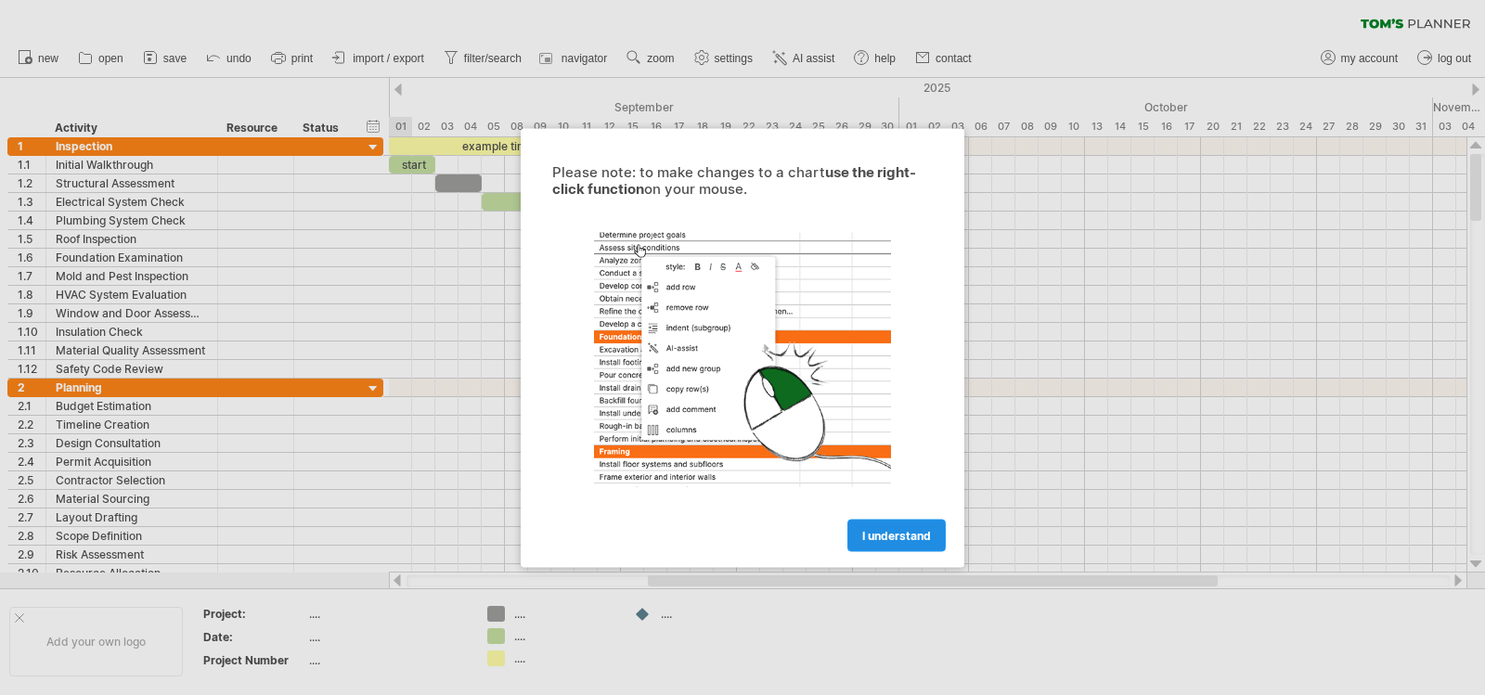
click at [919, 540] on span "I understand" at bounding box center [896, 535] width 69 height 14
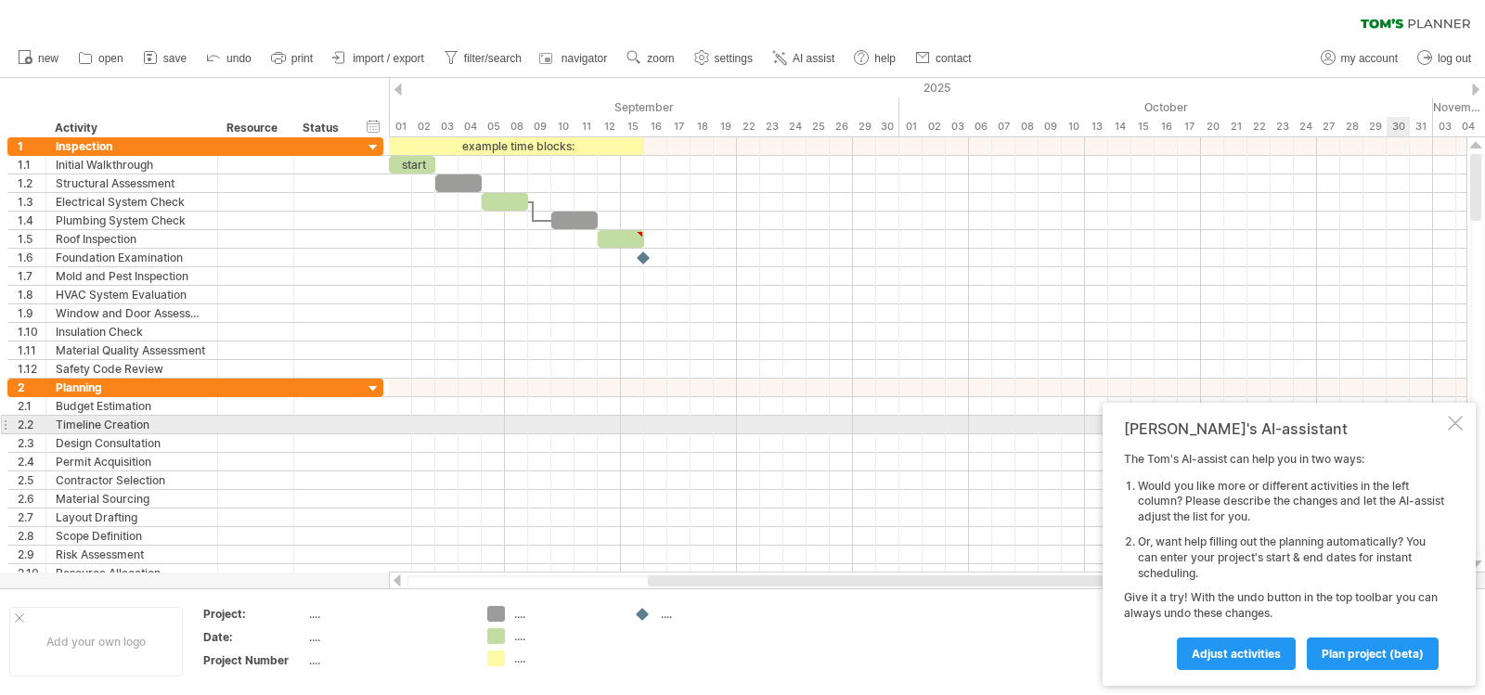
click at [1462, 421] on div at bounding box center [1455, 423] width 15 height 15
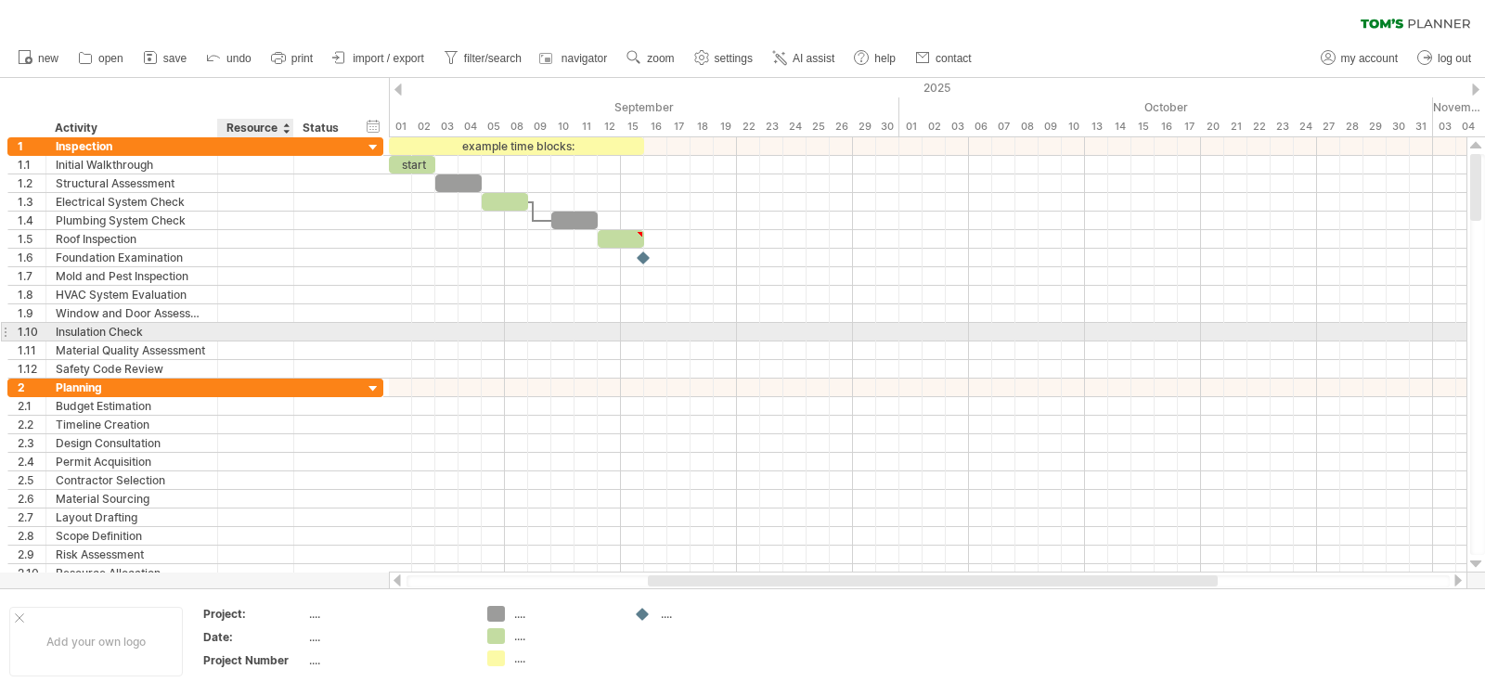
drag, startPoint x: 19, startPoint y: 84, endPoint x: 240, endPoint y: 329, distance: 329.9
click at [240, 329] on div "Trying to reach [DOMAIN_NAME] Connected again... 0% clear filter new 1" at bounding box center [742, 347] width 1485 height 695
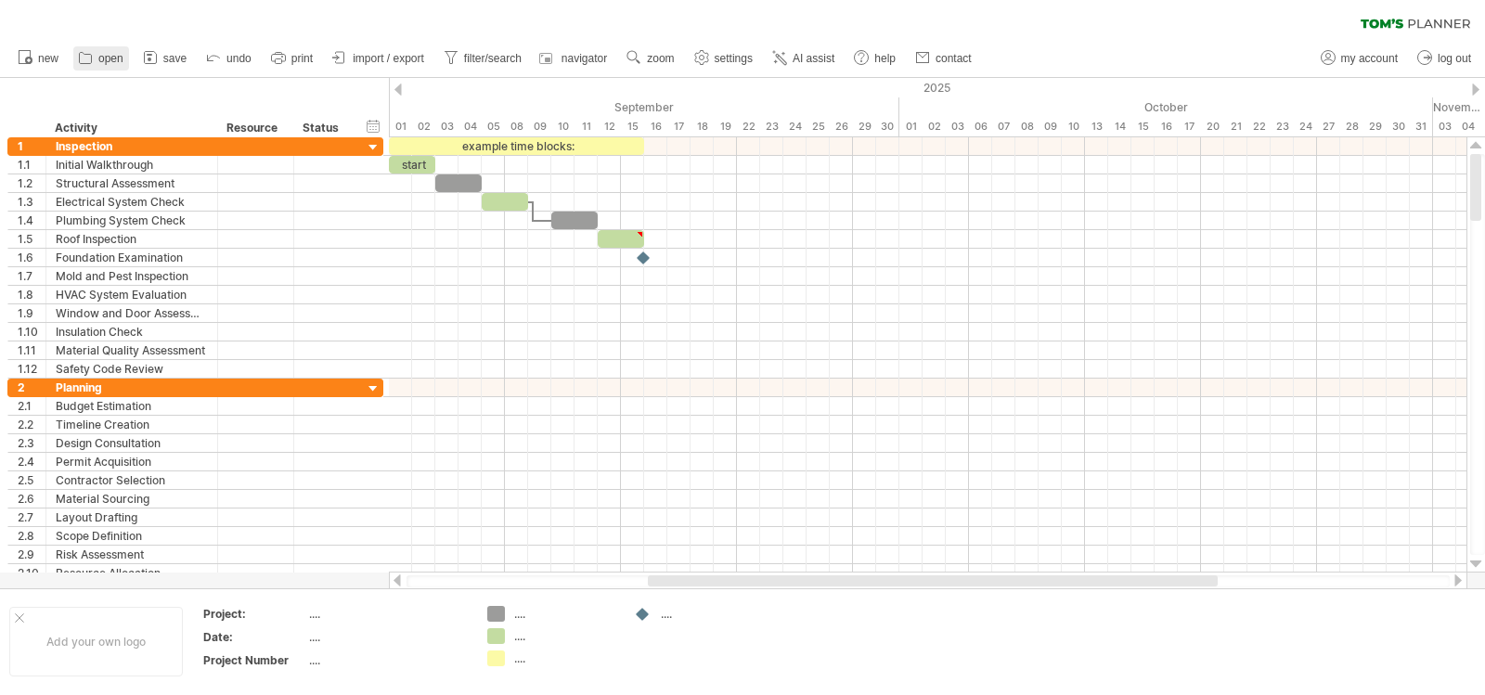
click at [110, 58] on span "open" at bounding box center [110, 58] width 25 height 13
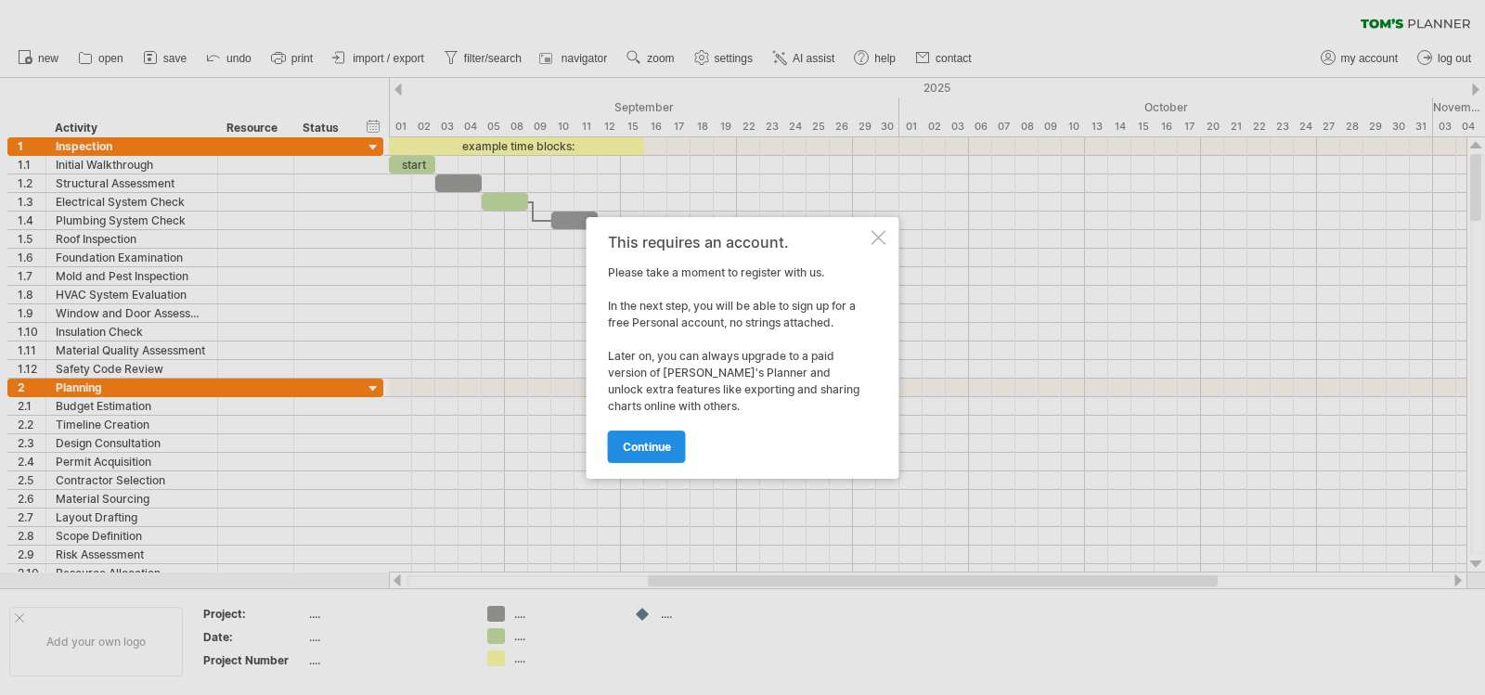
click at [669, 455] on link "continue" at bounding box center [647, 447] width 78 height 32
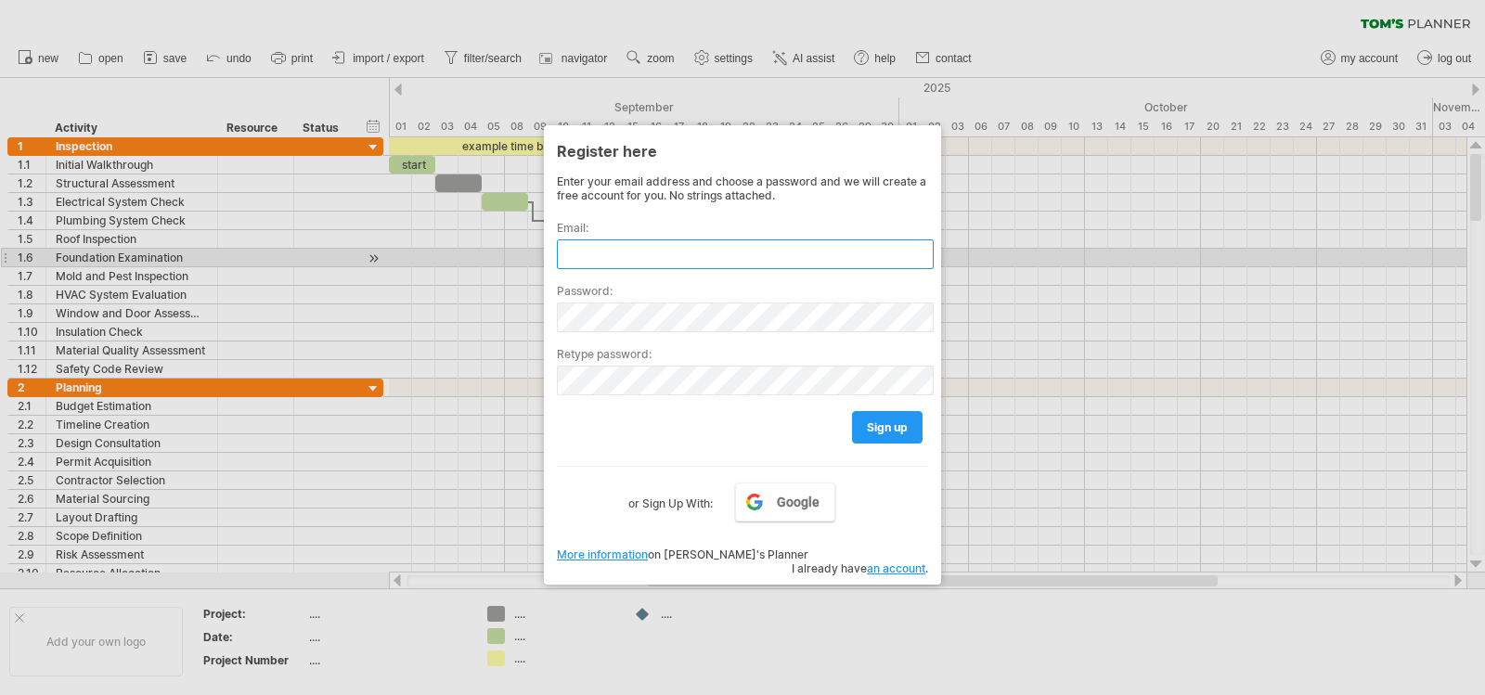
click at [604, 252] on input "text" at bounding box center [745, 254] width 377 height 30
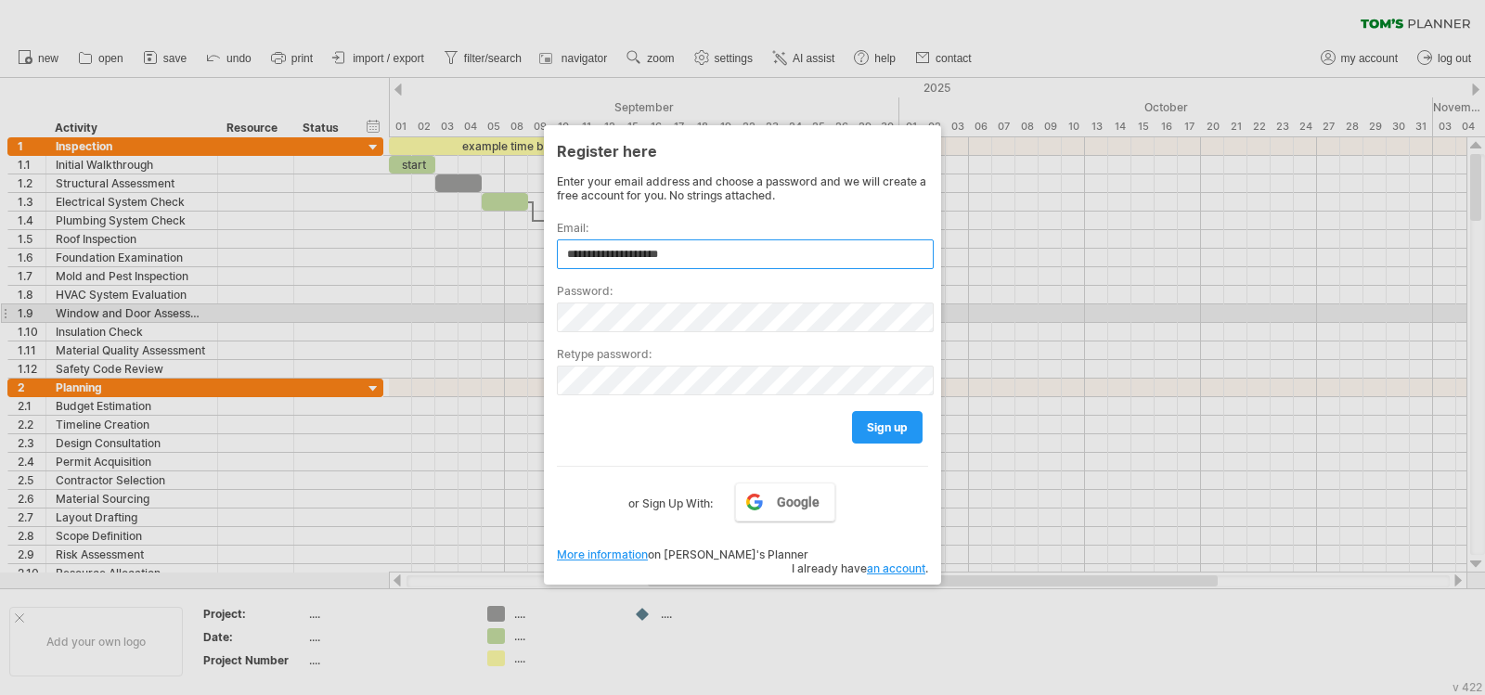
type input "**********"
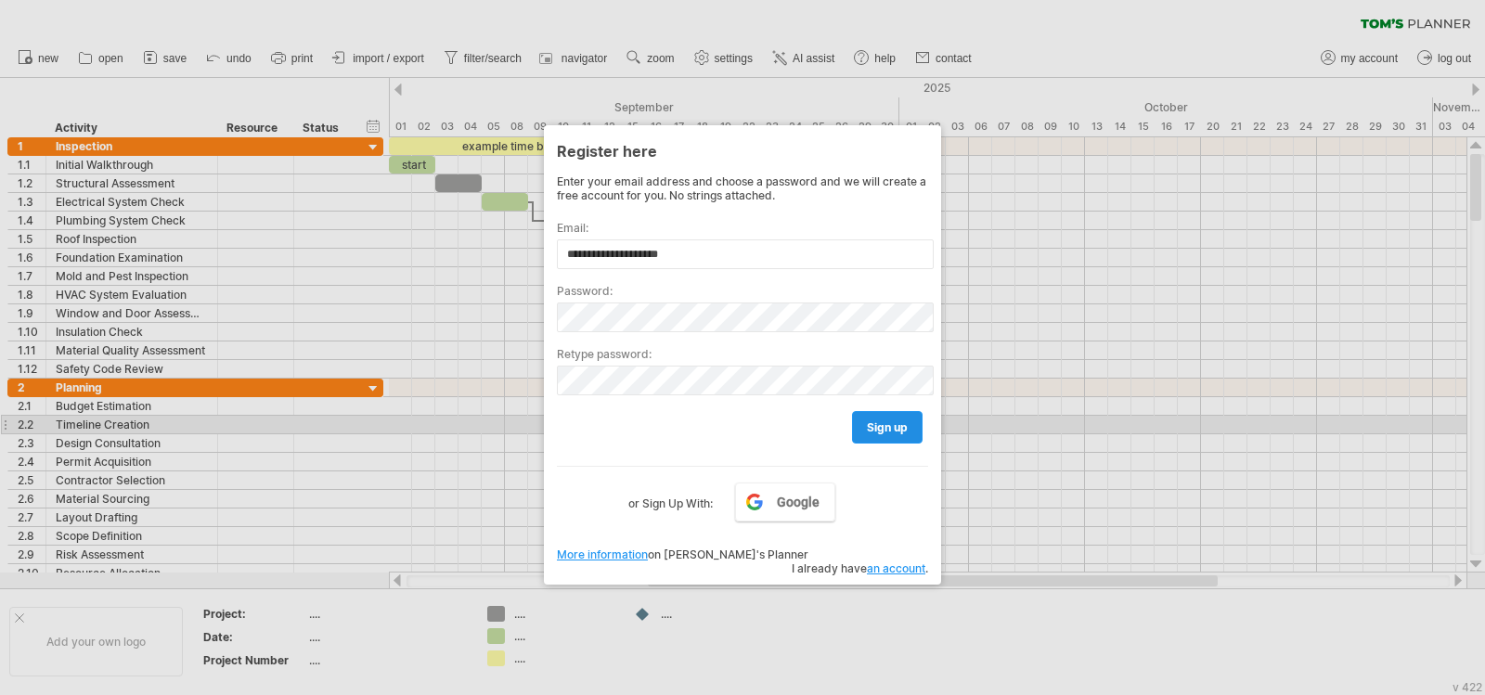
click at [891, 427] on span "sign up" at bounding box center [887, 427] width 41 height 14
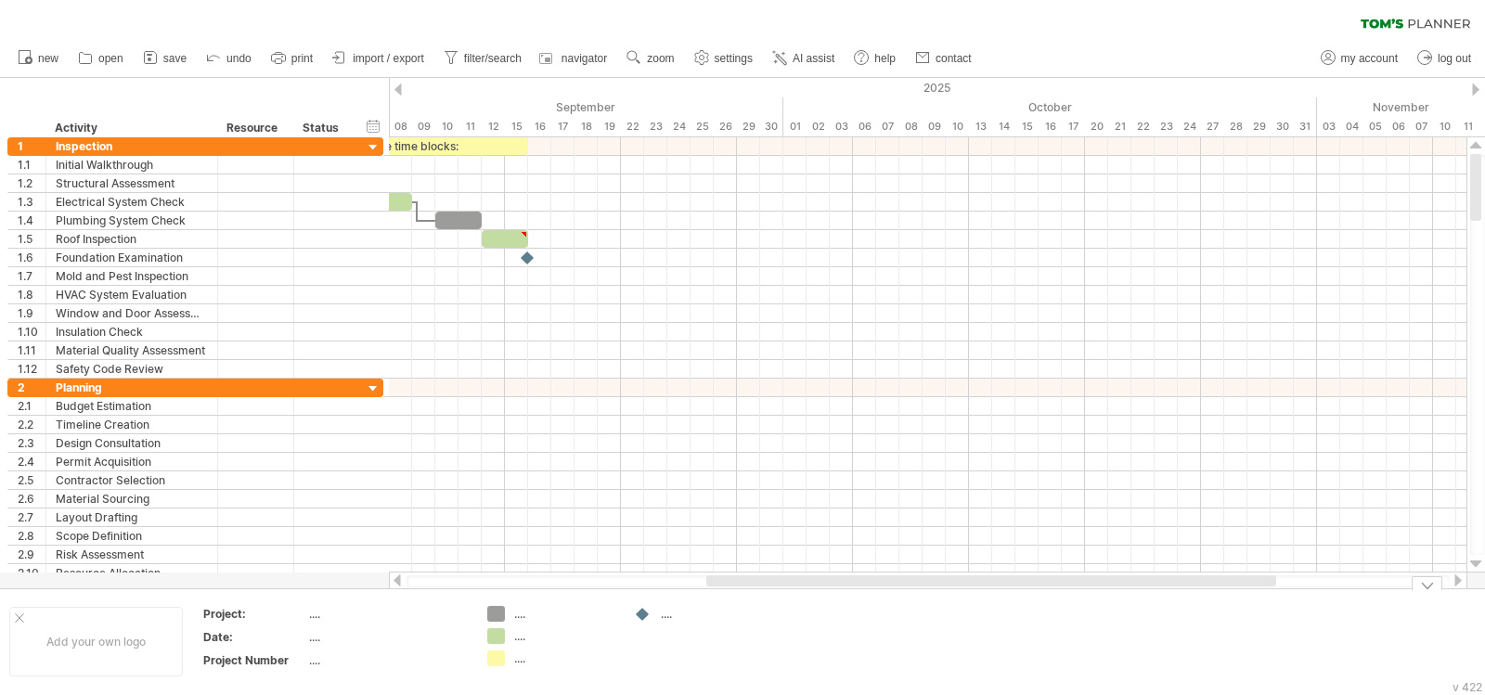
drag, startPoint x: 1205, startPoint y: 585, endPoint x: 1263, endPoint y: 601, distance: 60.8
click at [1263, 601] on div "Trying to reach [DOMAIN_NAME] Connected again... 0% clear filter new 1" at bounding box center [742, 347] width 1485 height 695
click at [165, 58] on span "save" at bounding box center [174, 58] width 23 height 13
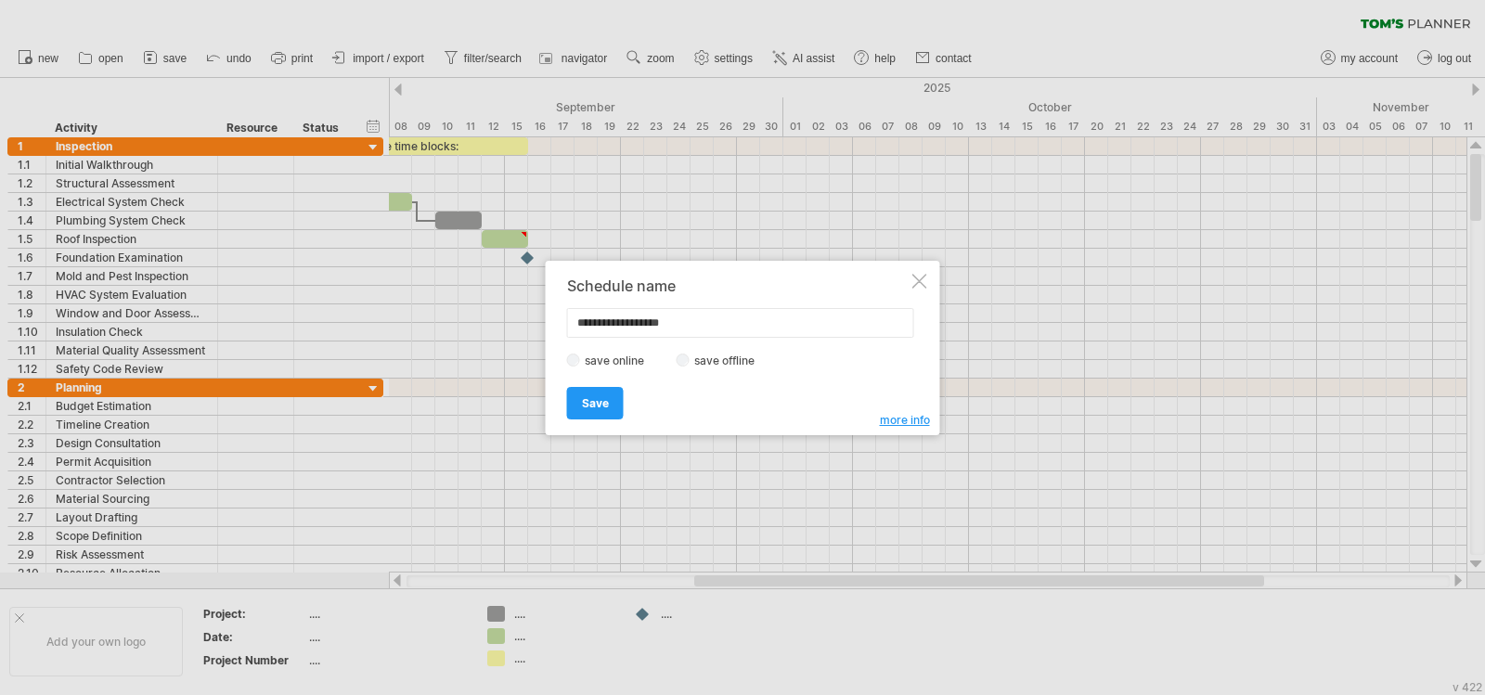
type input "**********"
click at [598, 408] on span "Save" at bounding box center [595, 403] width 27 height 14
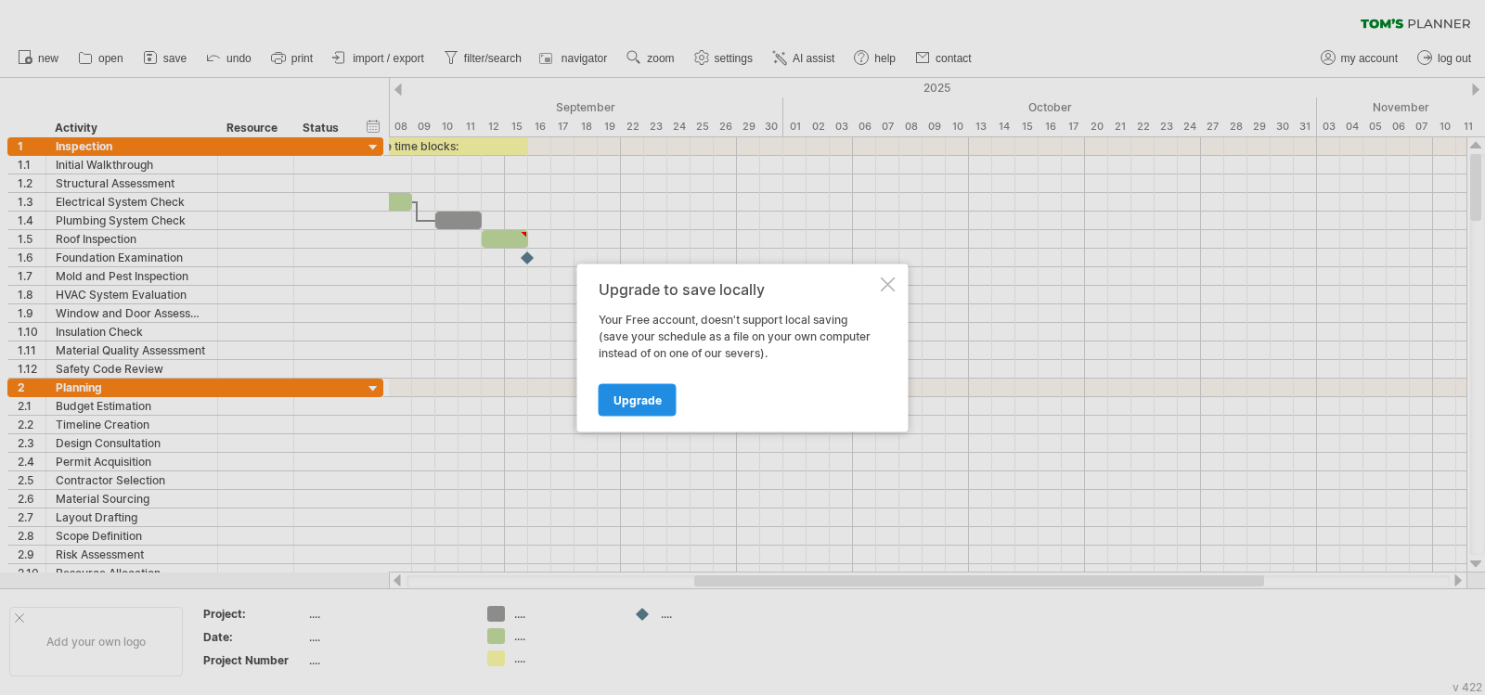
click at [635, 404] on span "Upgrade" at bounding box center [637, 400] width 48 height 14
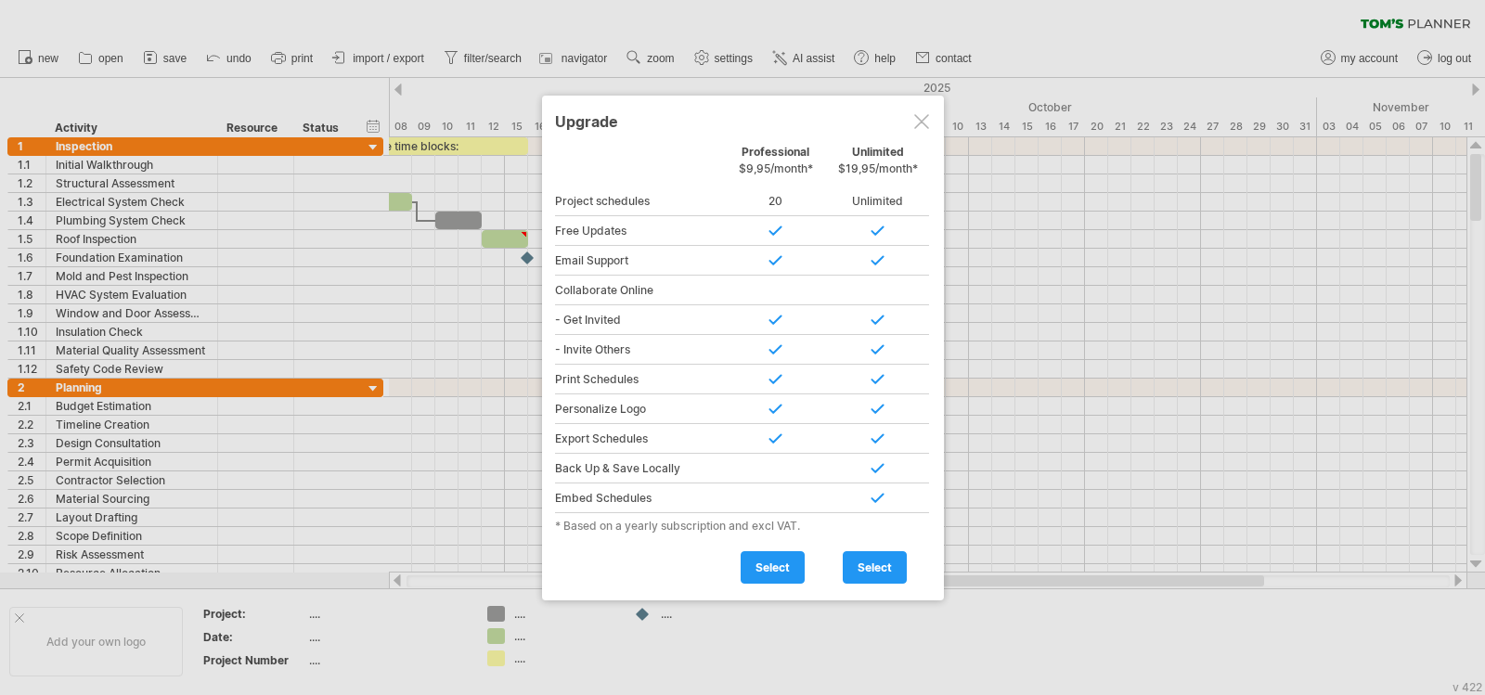
click at [893, 493] on div at bounding box center [878, 499] width 102 height 30
click at [868, 466] on div at bounding box center [878, 469] width 102 height 30
click at [783, 561] on span "select" at bounding box center [773, 568] width 34 height 14
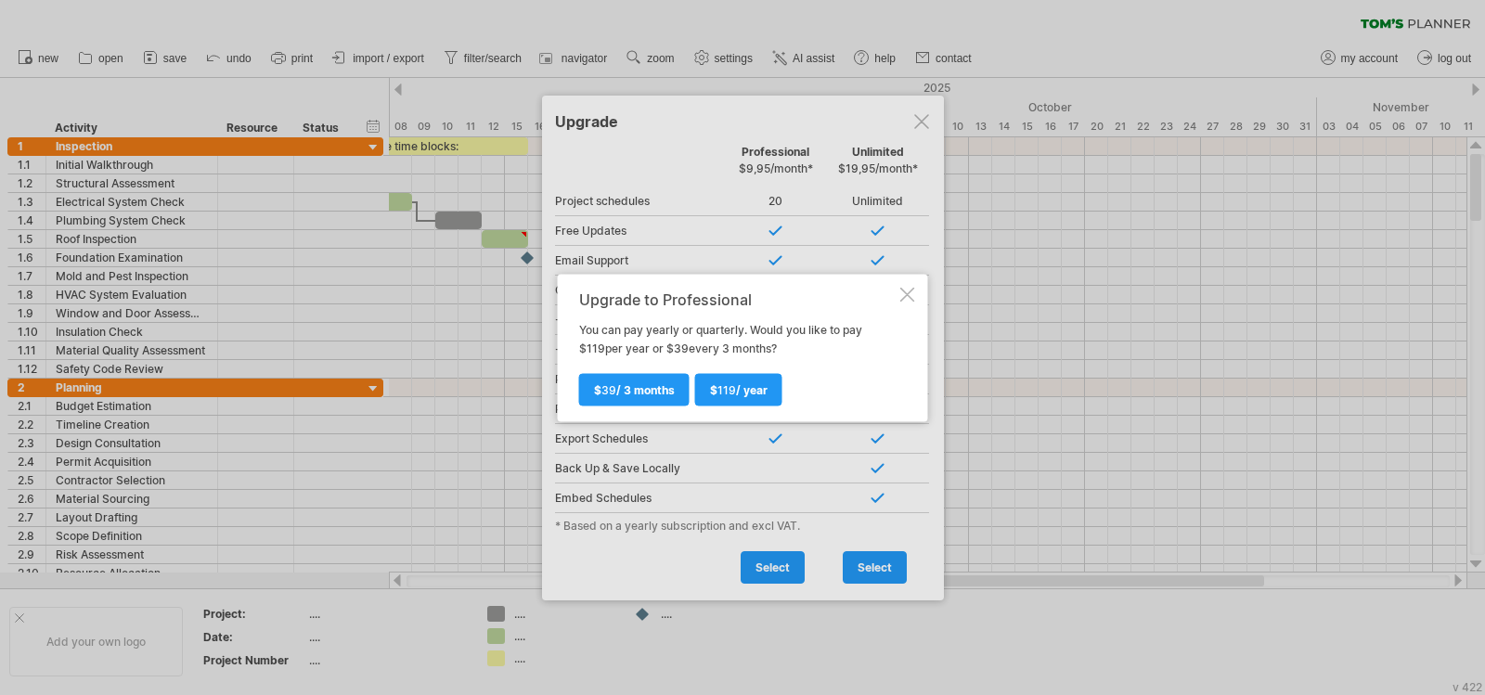
click at [898, 290] on div "Upgrade to Professional You can pay yearly or quarterly. Would you like to pay …" at bounding box center [743, 348] width 370 height 148
click at [910, 293] on div at bounding box center [907, 294] width 15 height 15
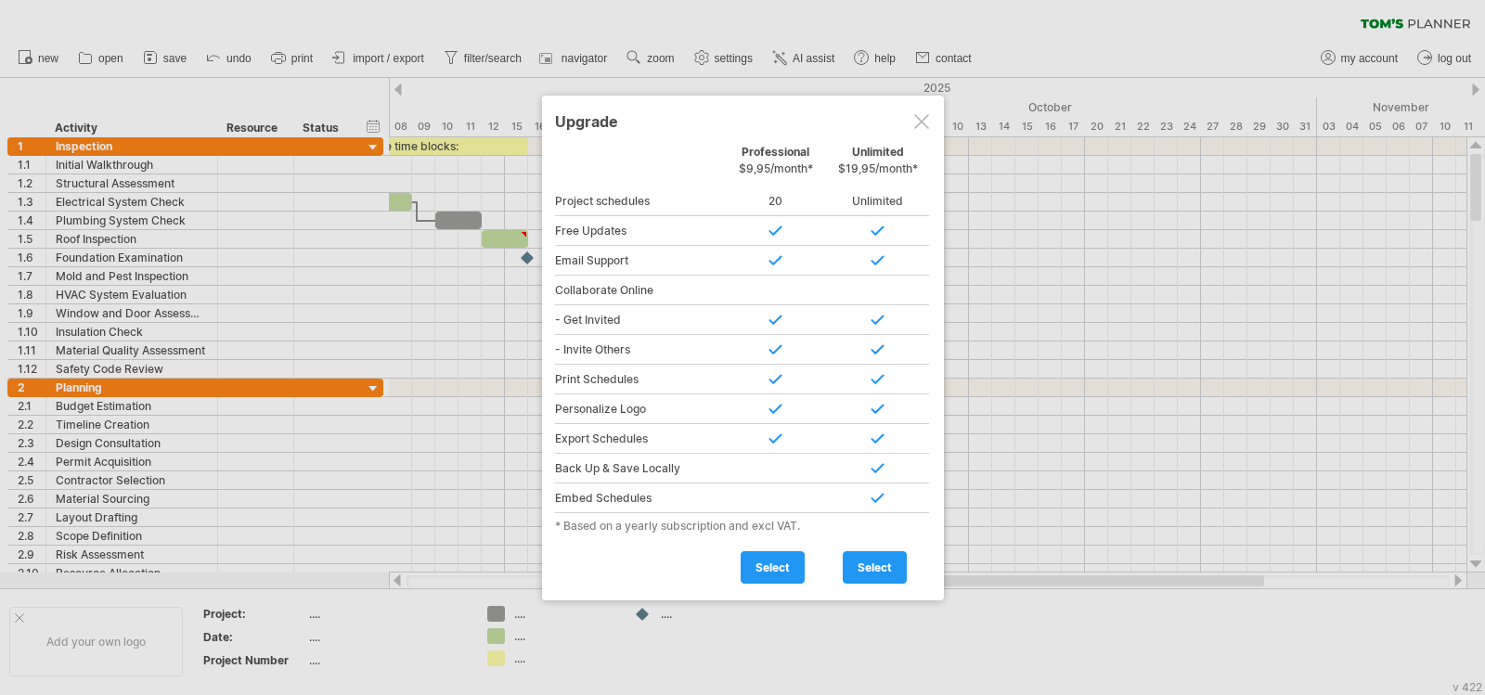
click at [926, 116] on div at bounding box center [921, 121] width 15 height 15
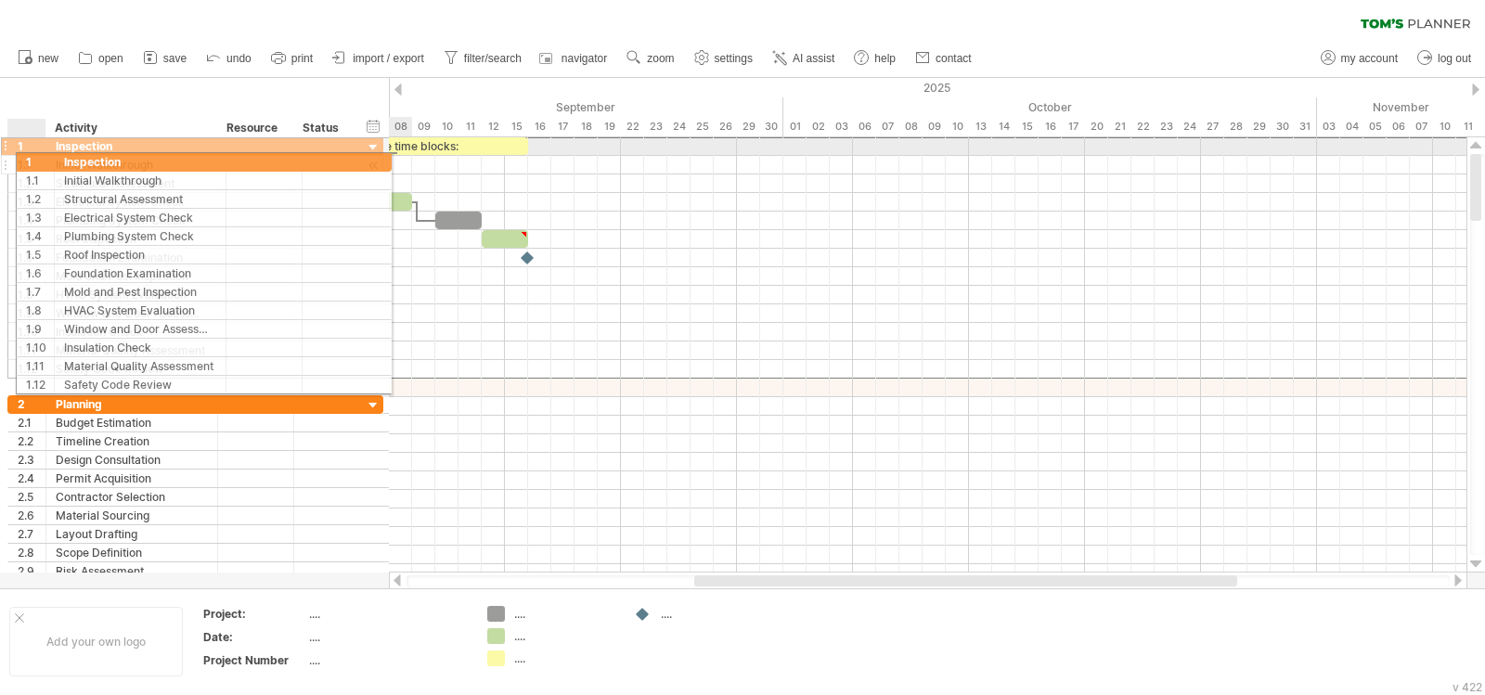
click at [39, 159] on div "**********" at bounding box center [195, 257] width 376 height 242
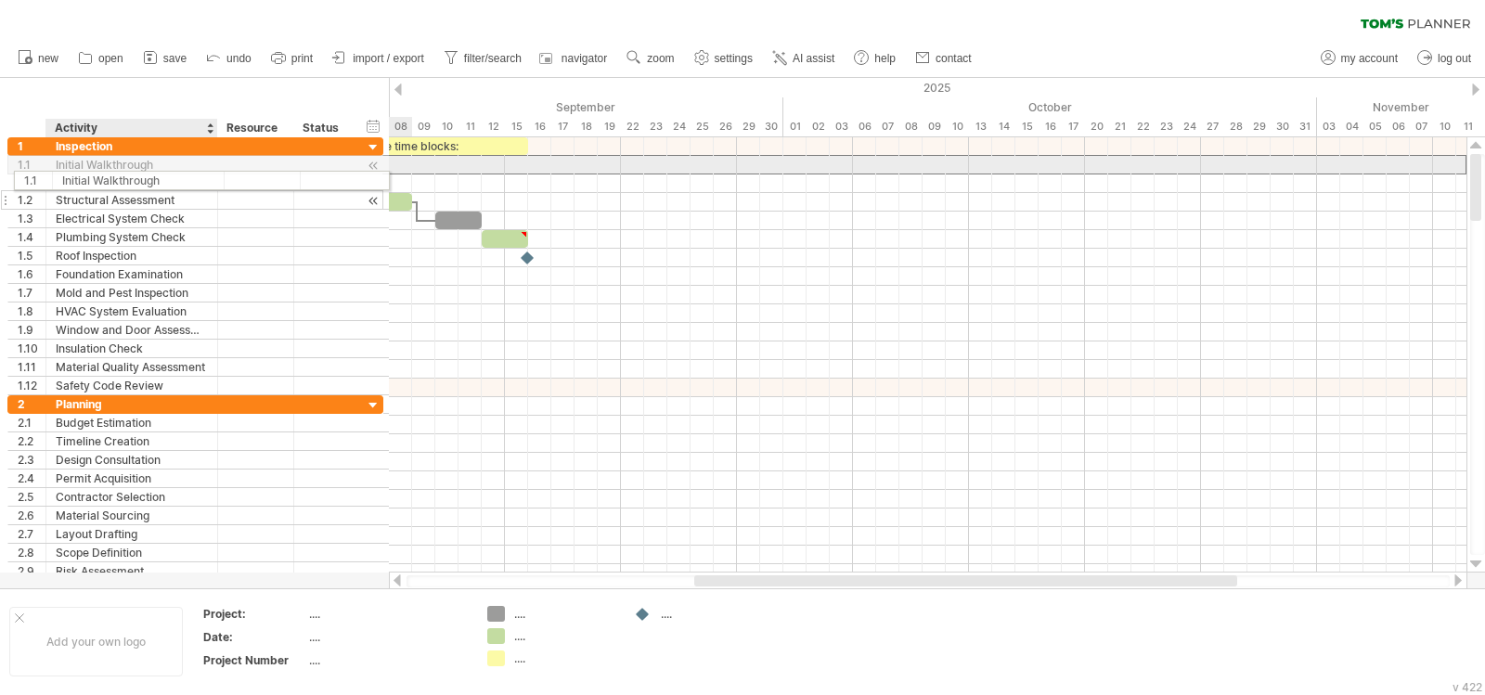
drag, startPoint x: 61, startPoint y: 166, endPoint x: 61, endPoint y: 177, distance: 11.1
click at [61, 177] on div "**********" at bounding box center [195, 266] width 376 height 258
